Goal: Check status: Check status

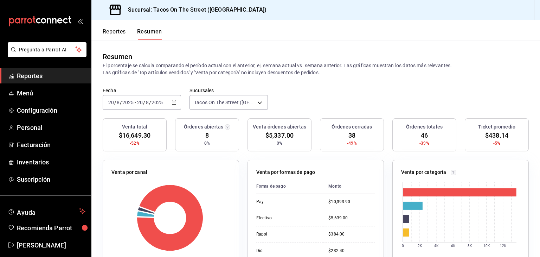
click at [119, 31] on button "Reportes" at bounding box center [114, 34] width 23 height 12
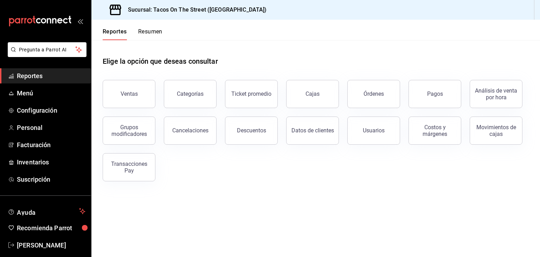
click at [145, 31] on button "Resumen" at bounding box center [150, 34] width 24 height 12
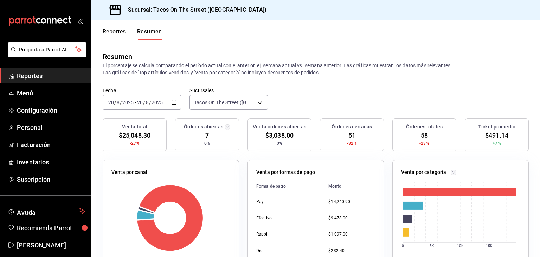
click at [172, 104] on icon "button" at bounding box center [174, 102] width 5 height 5
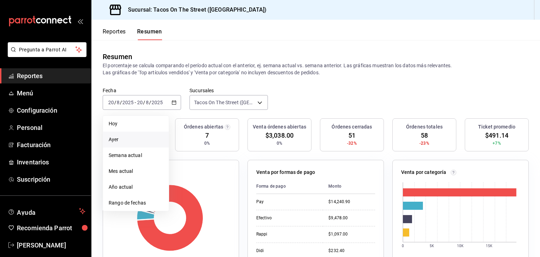
click at [141, 137] on span "Ayer" at bounding box center [136, 139] width 54 height 7
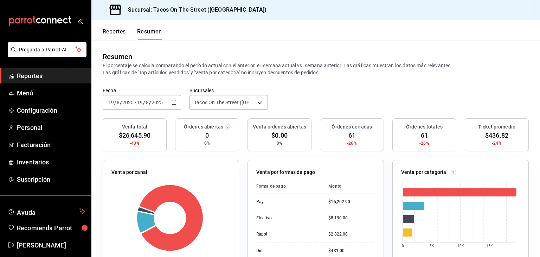
click at [173, 102] on icon "button" at bounding box center [174, 102] width 5 height 5
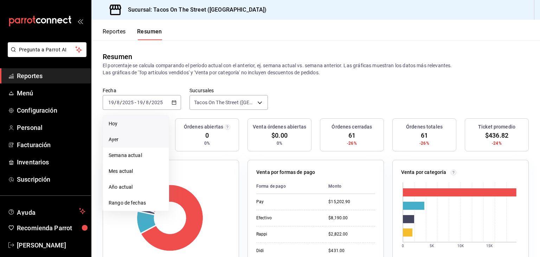
click at [149, 122] on span "Hoy" at bounding box center [136, 123] width 54 height 7
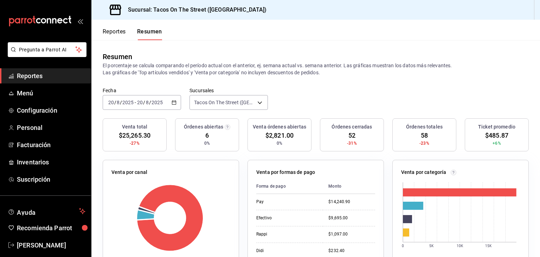
click at [108, 30] on button "Reportes" at bounding box center [114, 34] width 23 height 12
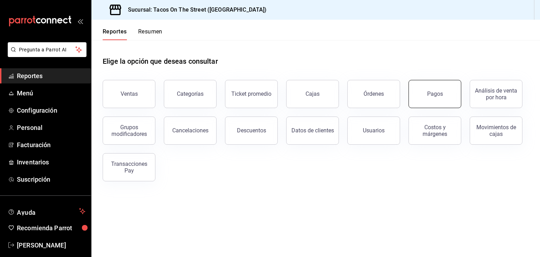
click at [424, 91] on button "Pagos" at bounding box center [434, 94] width 53 height 28
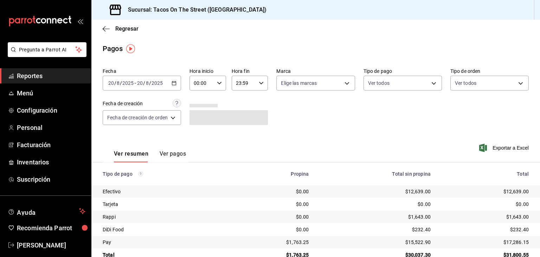
click at [174, 84] on icon "button" at bounding box center [174, 82] width 5 height 5
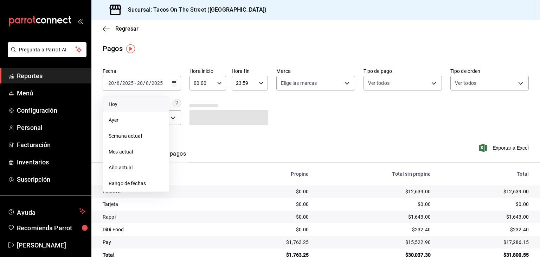
click at [149, 105] on span "Hoy" at bounding box center [136, 104] width 54 height 7
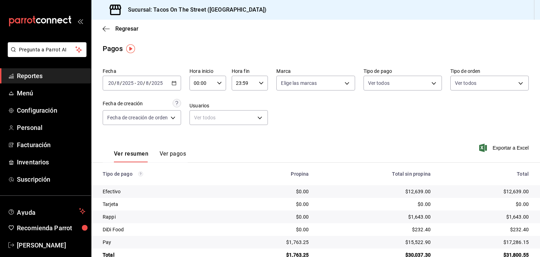
scroll to position [16, 0]
